Goal: Answer question/provide support

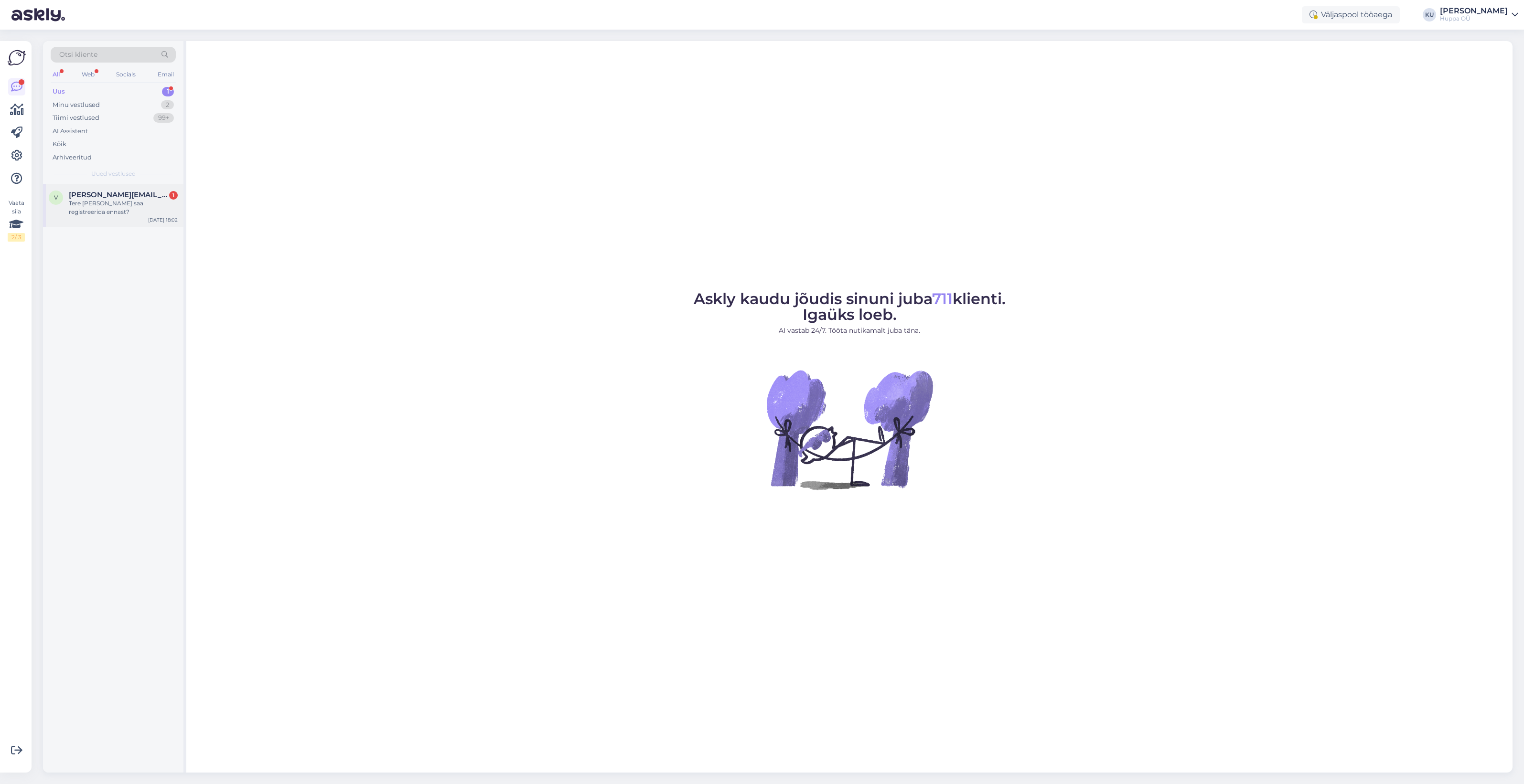
click at [118, 198] on span "[PERSON_NAME][EMAIL_ADDRESS][DOMAIN_NAME]" at bounding box center [118, 194] width 99 height 8
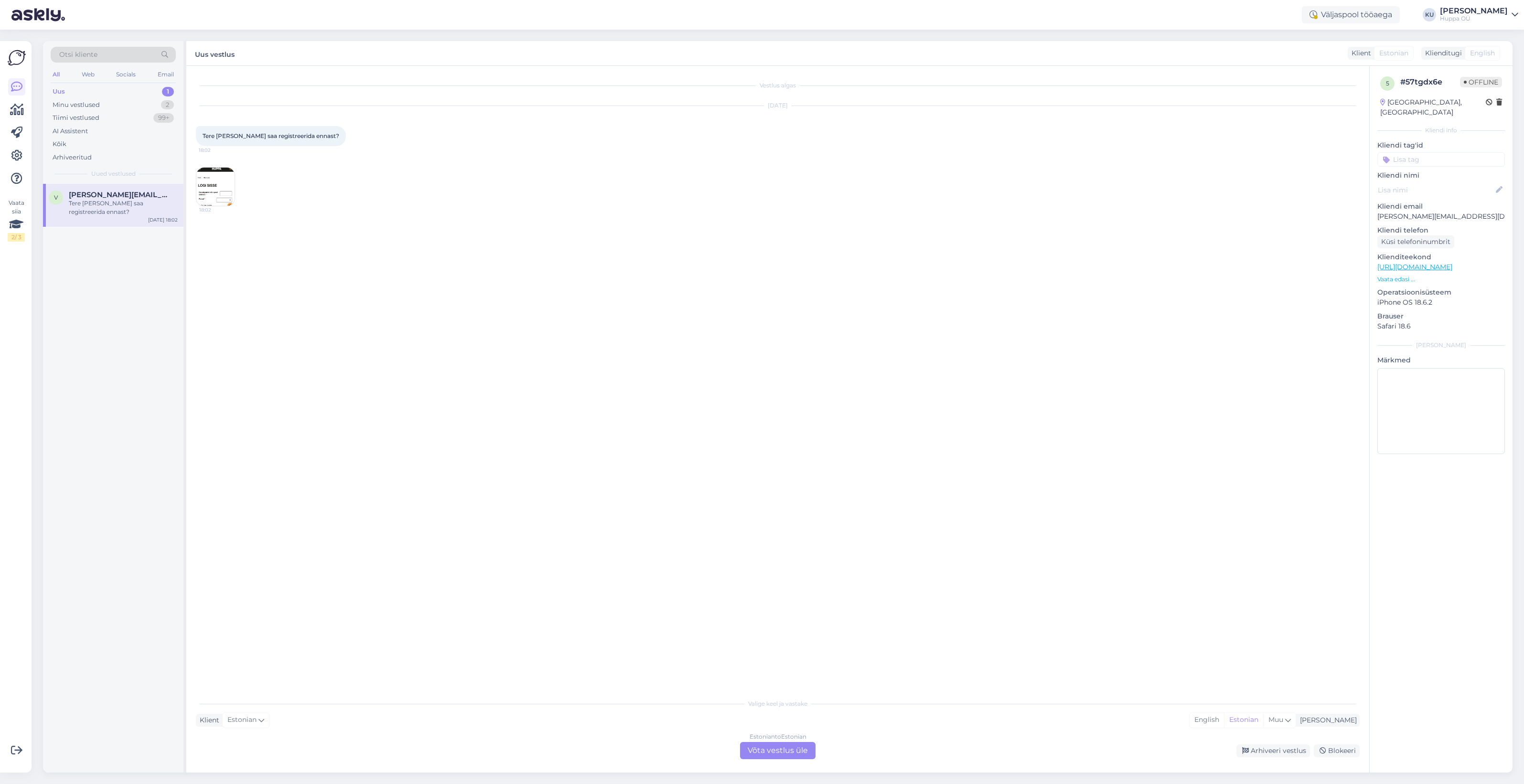
click at [223, 194] on img at bounding box center [215, 186] width 38 height 38
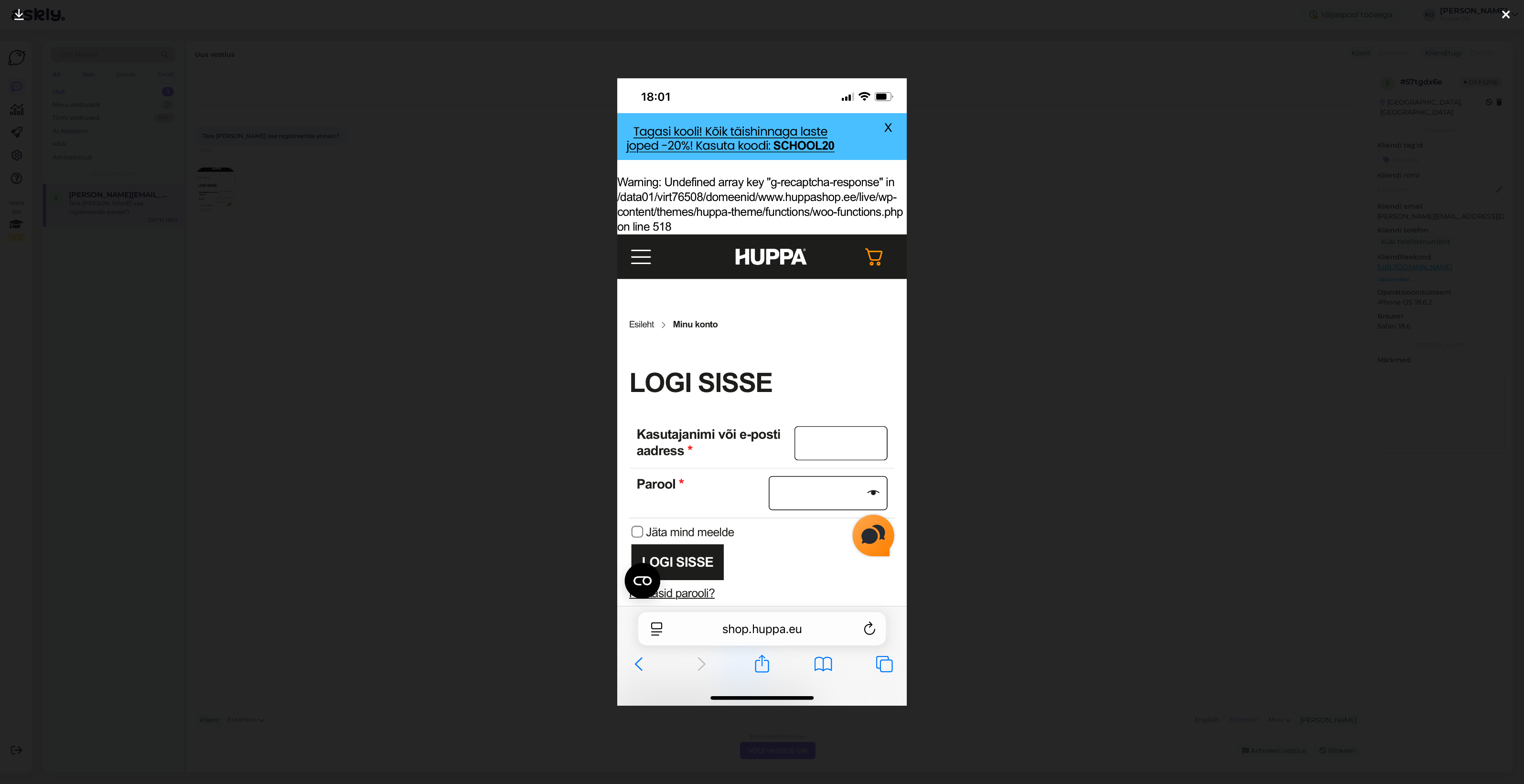
click at [1124, 339] on div at bounding box center [762, 392] width 1524 height 784
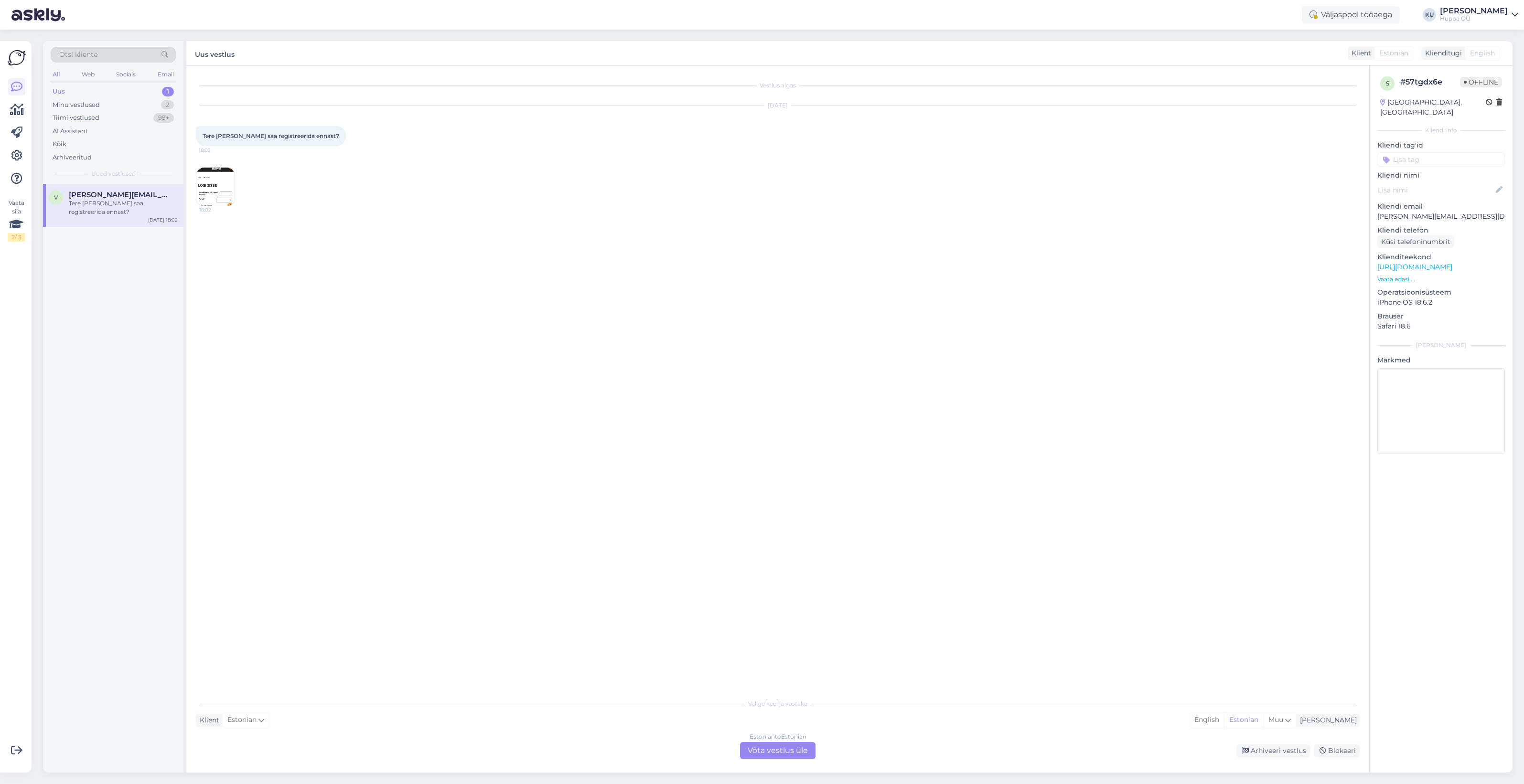
click at [770, 751] on div "Estonian to Estonian Võta vestlus üle" at bounding box center [777, 751] width 75 height 18
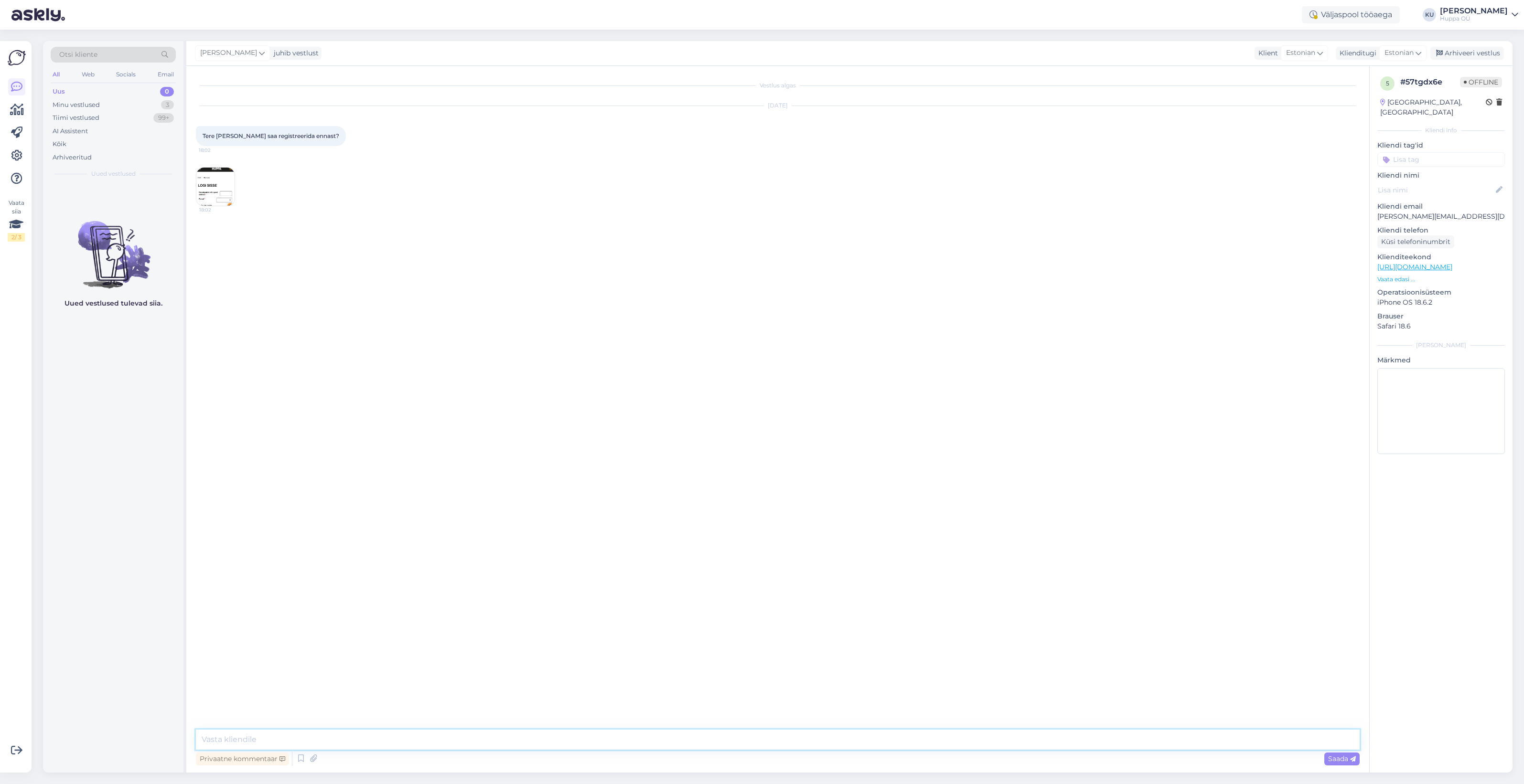
click at [368, 739] on textarea at bounding box center [778, 739] width 1164 height 20
click at [228, 174] on img at bounding box center [215, 186] width 38 height 38
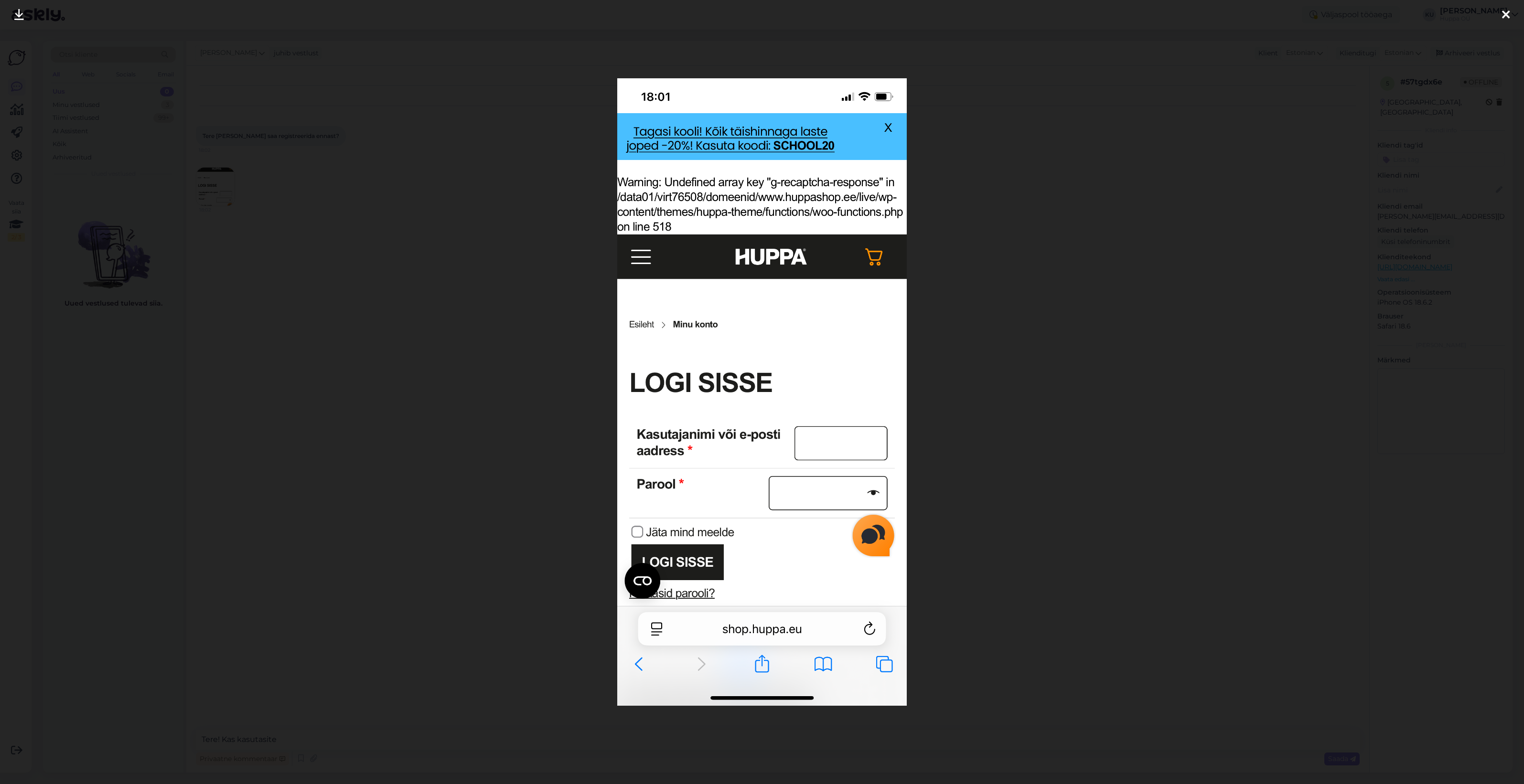
click at [978, 355] on div at bounding box center [762, 392] width 1524 height 784
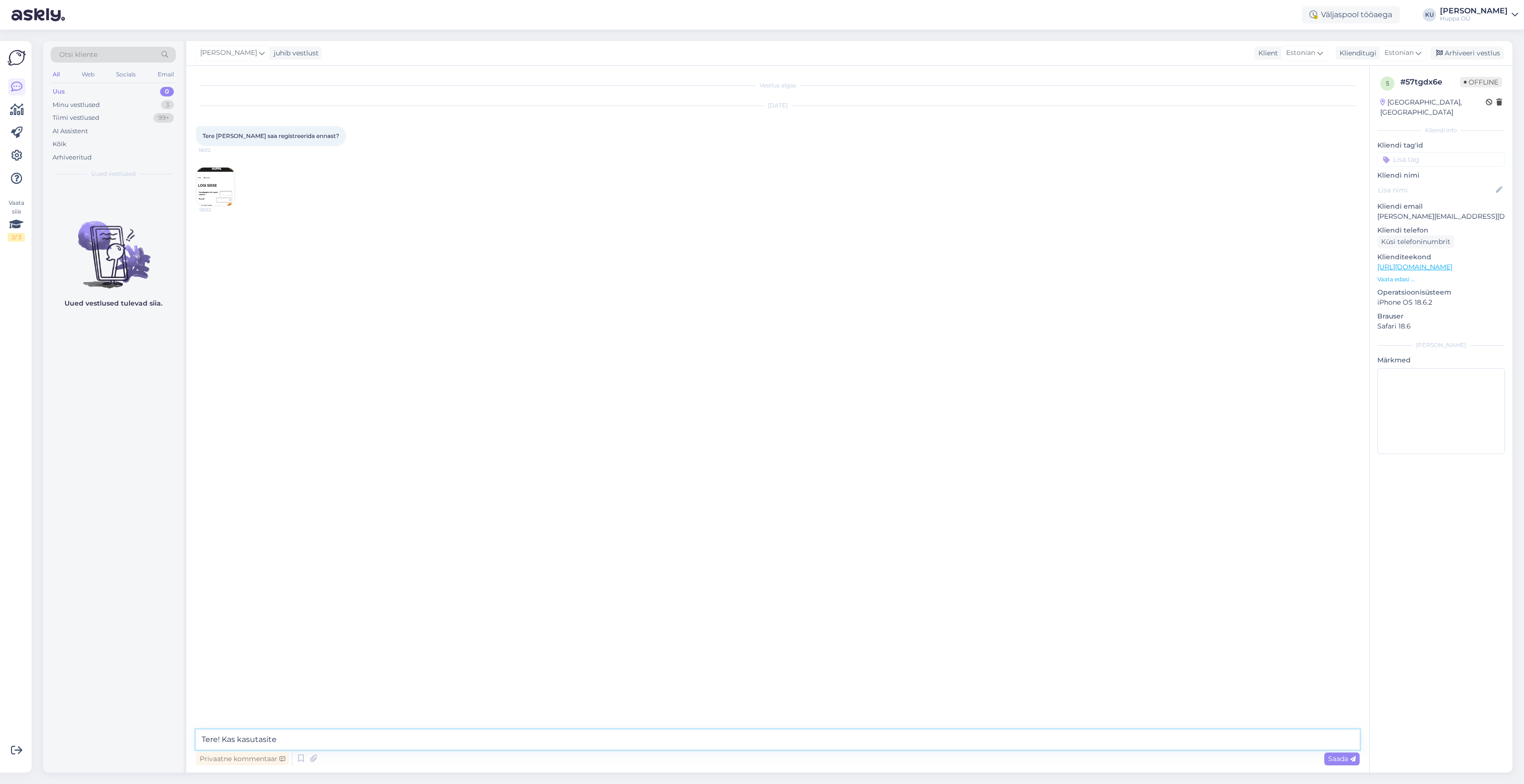
drag, startPoint x: 294, startPoint y: 738, endPoint x: 224, endPoint y: 741, distance: 70.1
click at [224, 741] on textarea "Tere! Kas kasutasite" at bounding box center [778, 739] width 1164 height 20
type textarea "Tere! Proovige uuesti registreerida või ega Te ei ole juhuslikult juba klient?"
click at [98, 103] on div "Minu vestlused" at bounding box center [76, 105] width 47 height 9
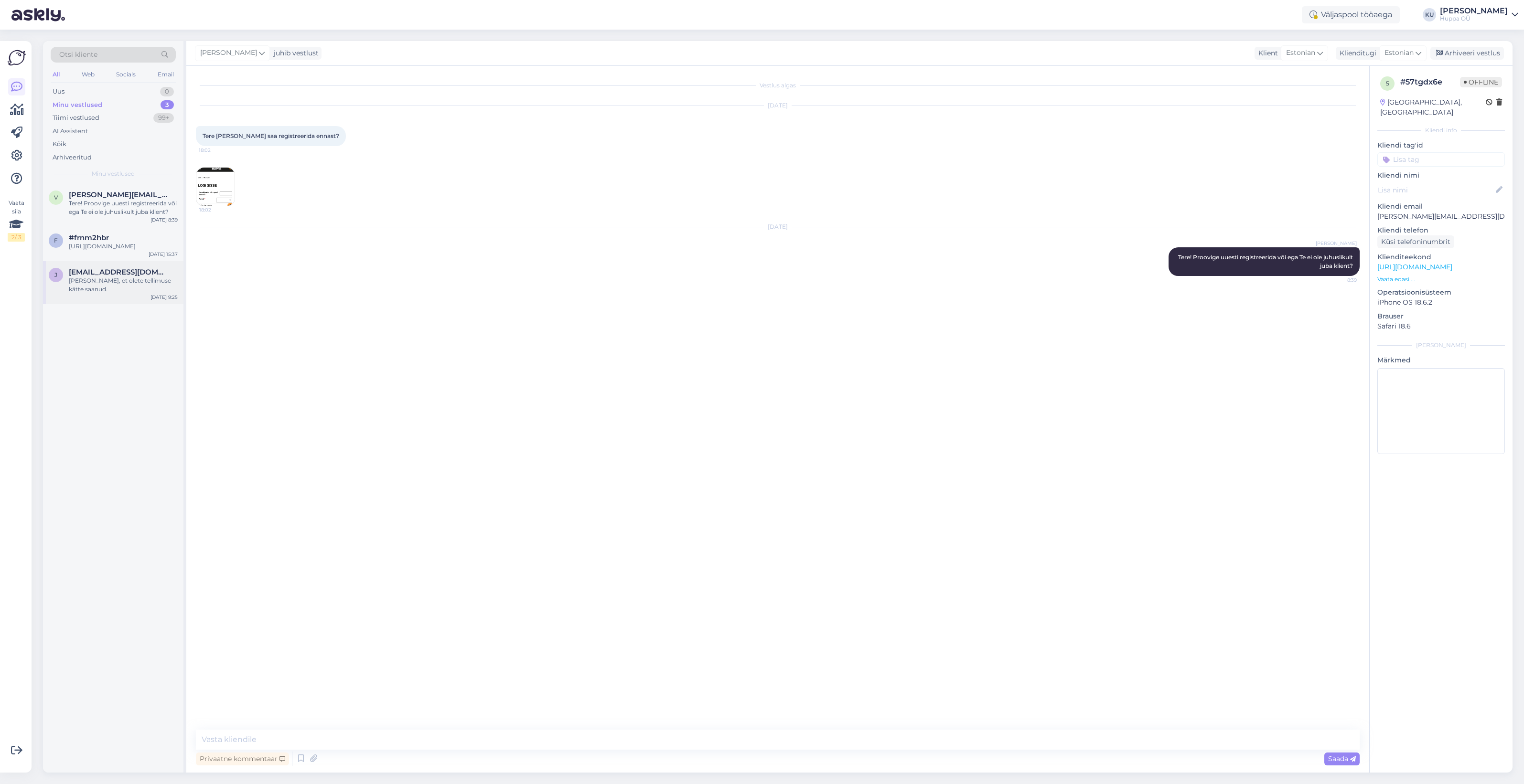
click at [107, 294] on div "[PERSON_NAME], et olete tellimuse kätte saanud." at bounding box center [123, 285] width 109 height 18
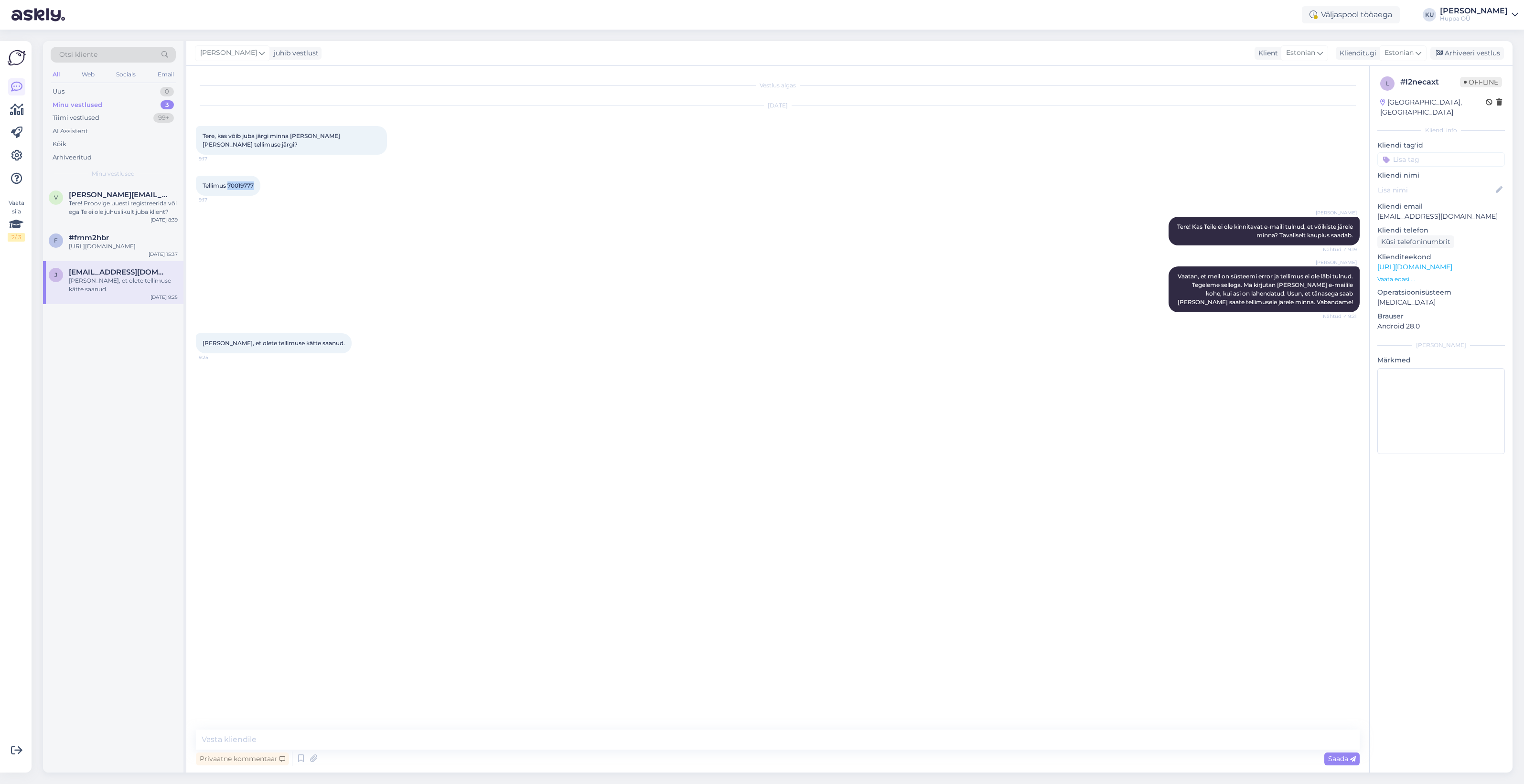
drag, startPoint x: 258, startPoint y: 184, endPoint x: 228, endPoint y: 184, distance: 30.0
click at [228, 184] on div "Tellimus 70019777 9:17" at bounding box center [227, 186] width 64 height 20
copy span "70019777"
click at [113, 244] on div "[URL][DOMAIN_NAME]" at bounding box center [123, 246] width 109 height 8
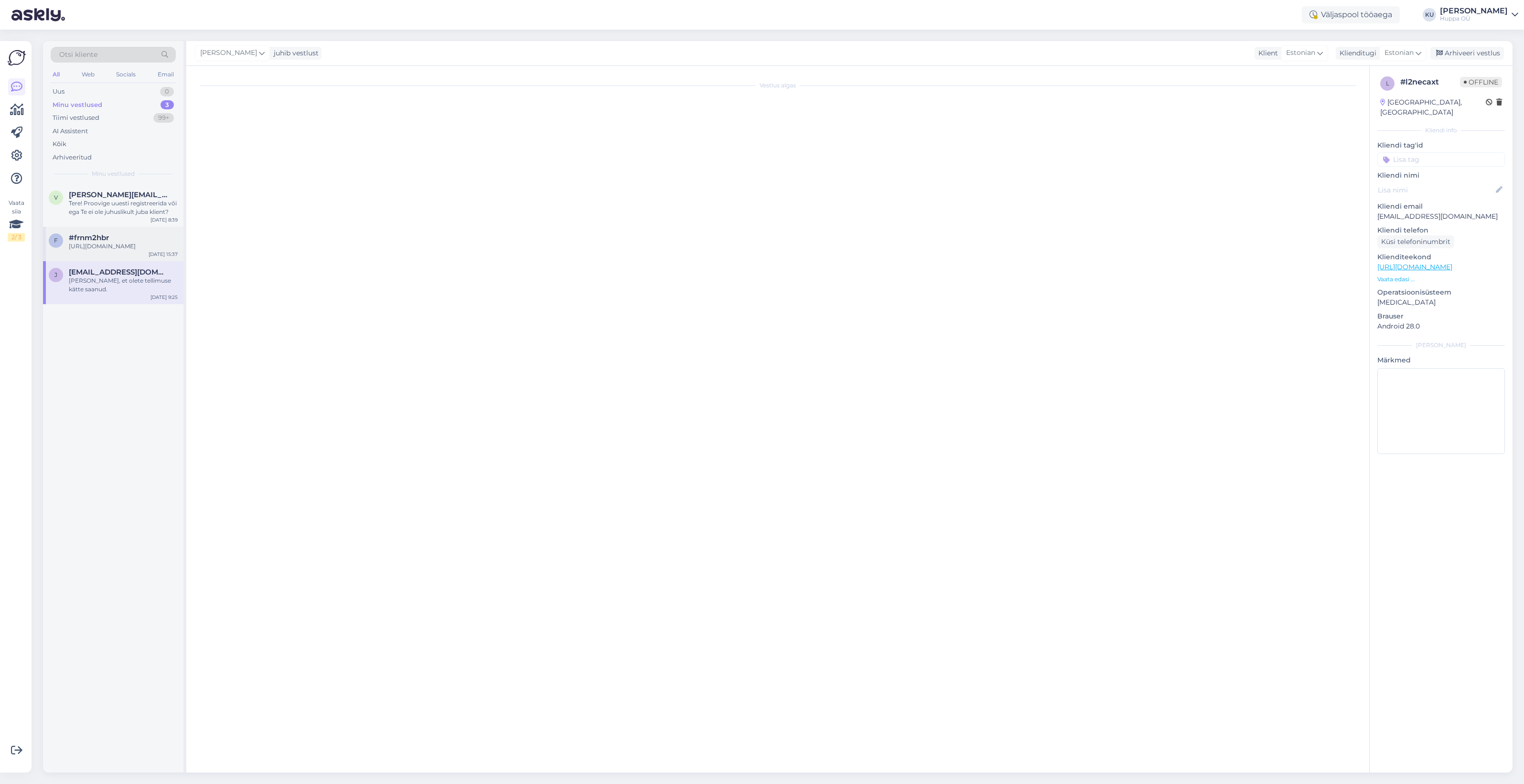
scroll to position [169, 0]
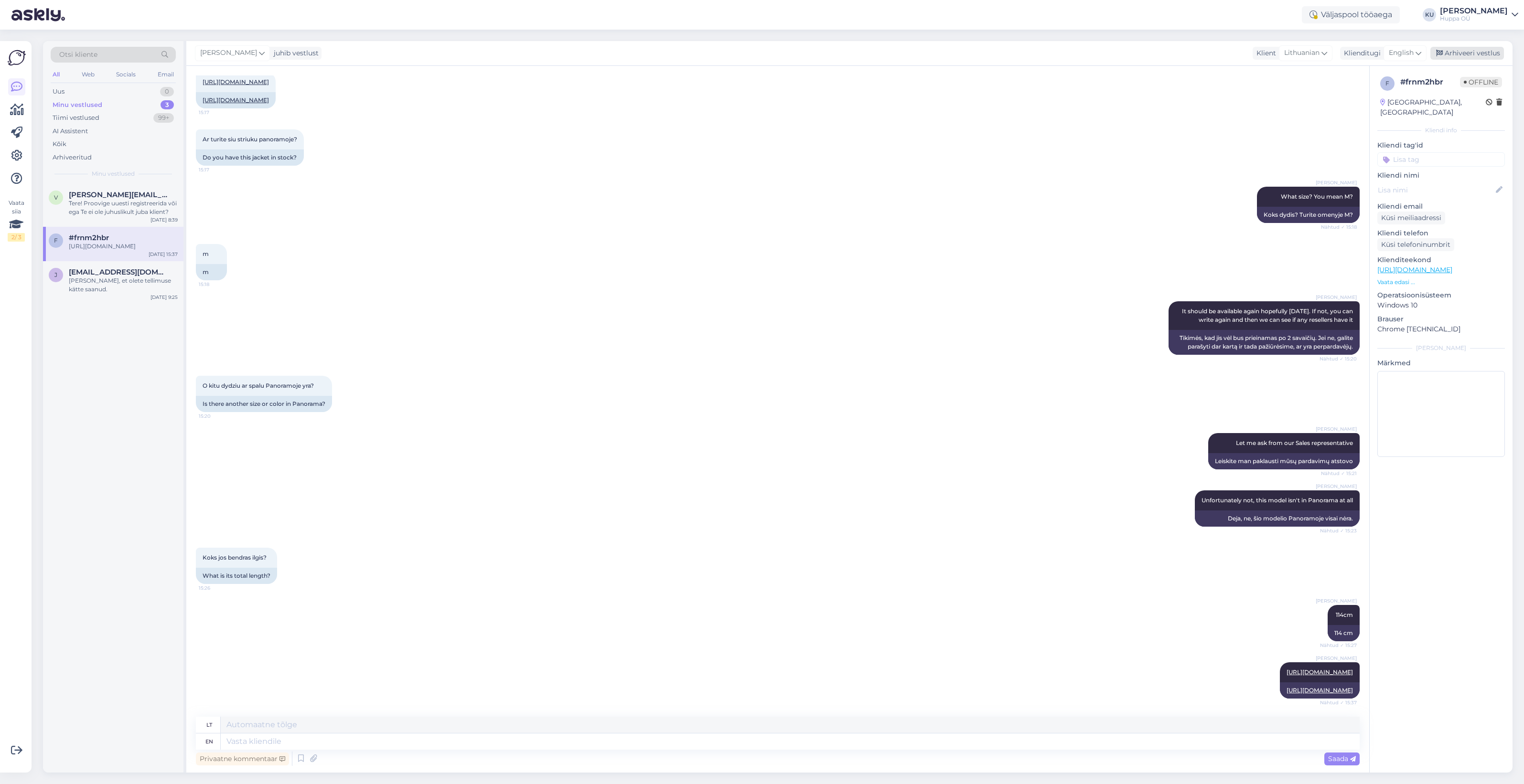
click at [1469, 47] on div "Arhiveeri vestlus" at bounding box center [1466, 53] width 73 height 13
